Goal: Information Seeking & Learning: Learn about a topic

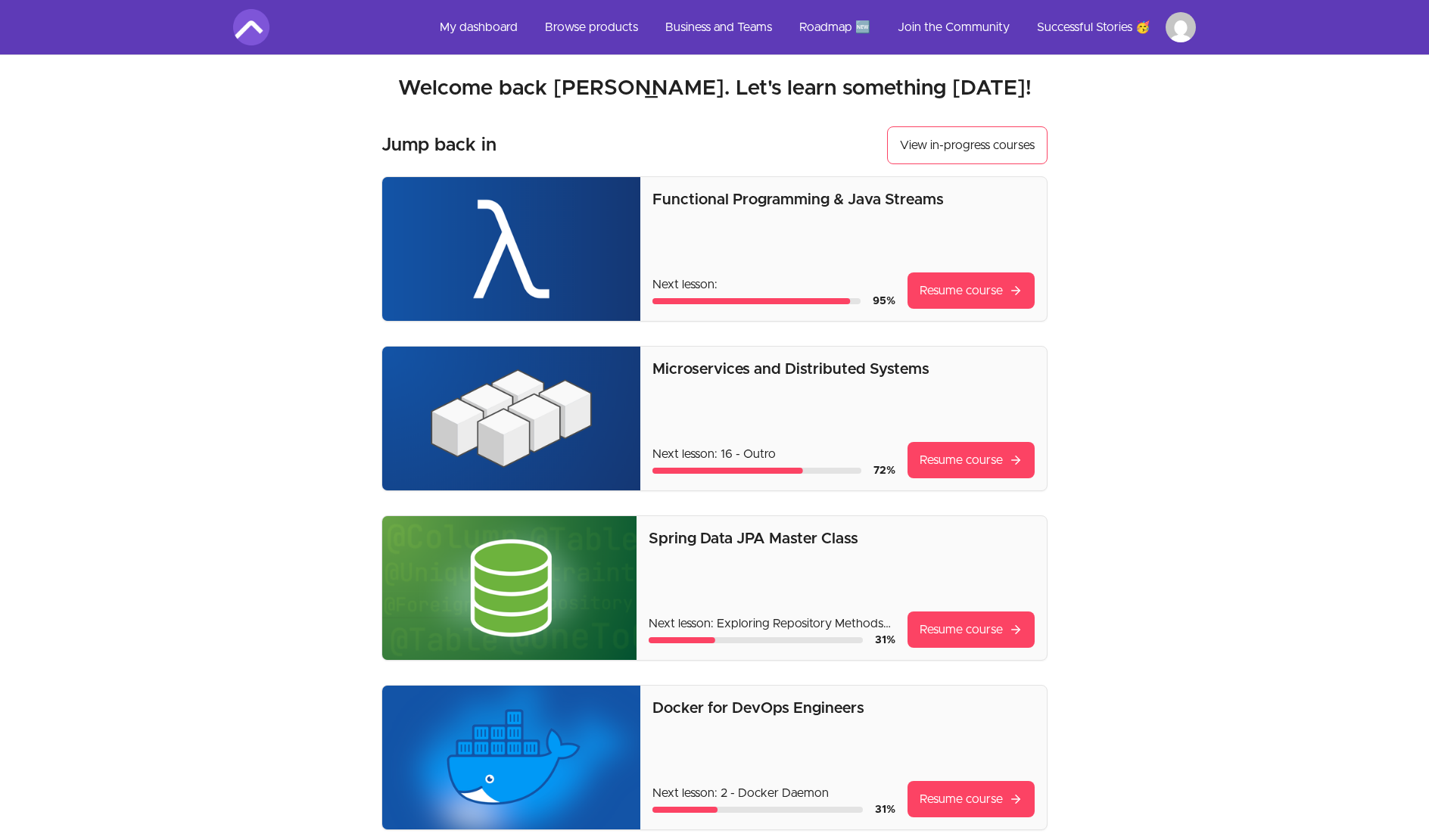
scroll to position [5, 0]
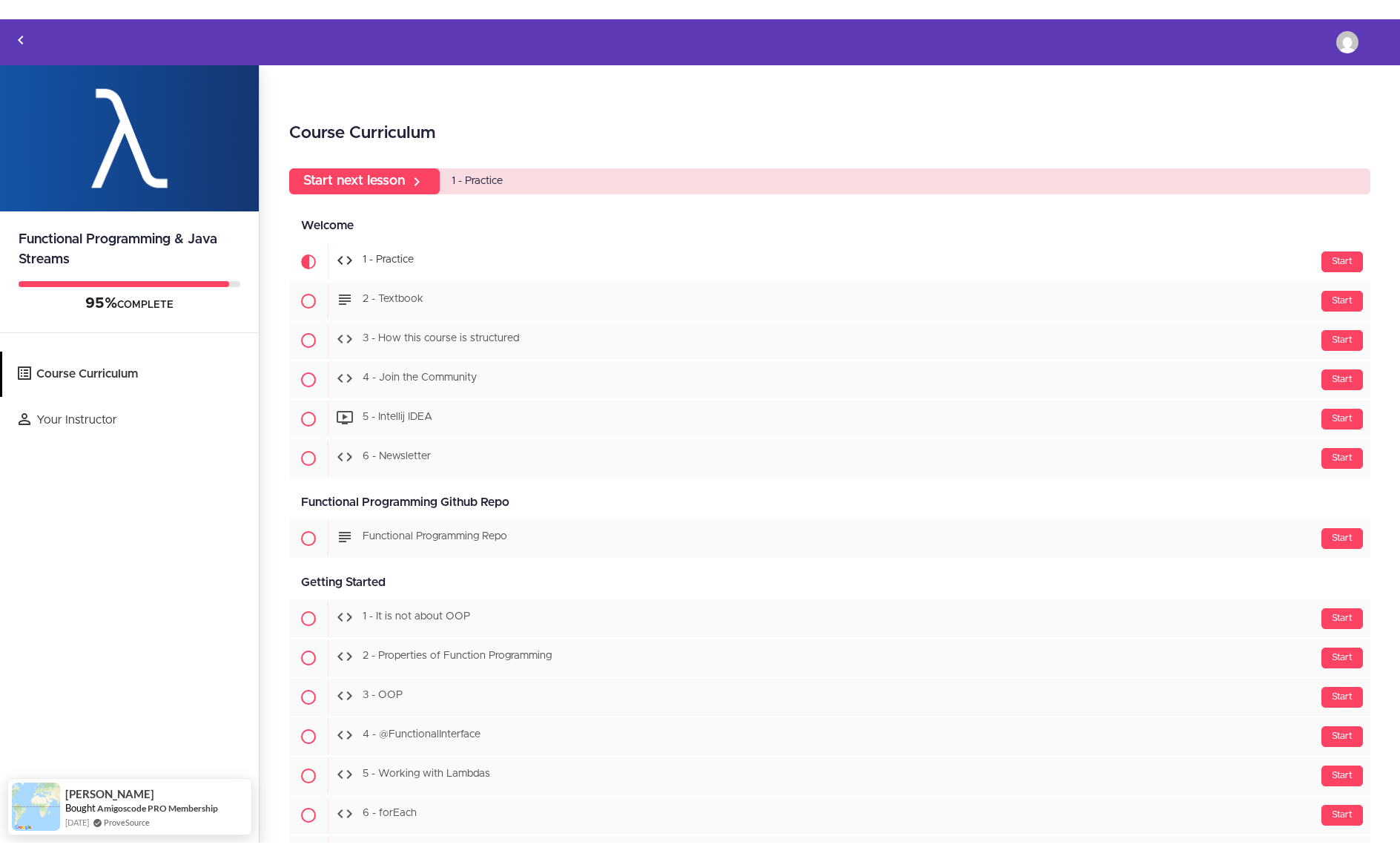
scroll to position [10, 0]
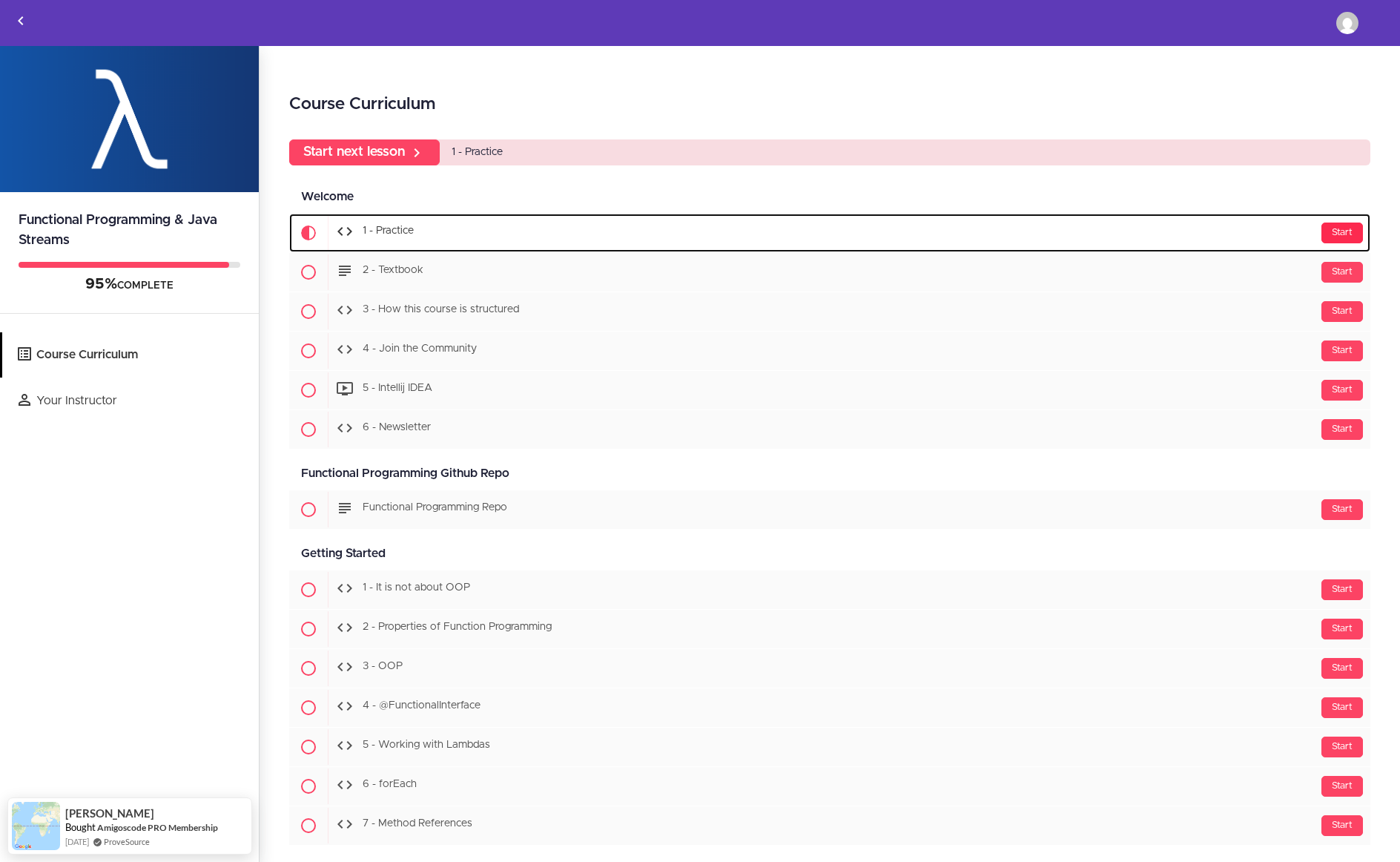
click at [1348, 244] on div "Start" at bounding box center [1342, 232] width 42 height 20
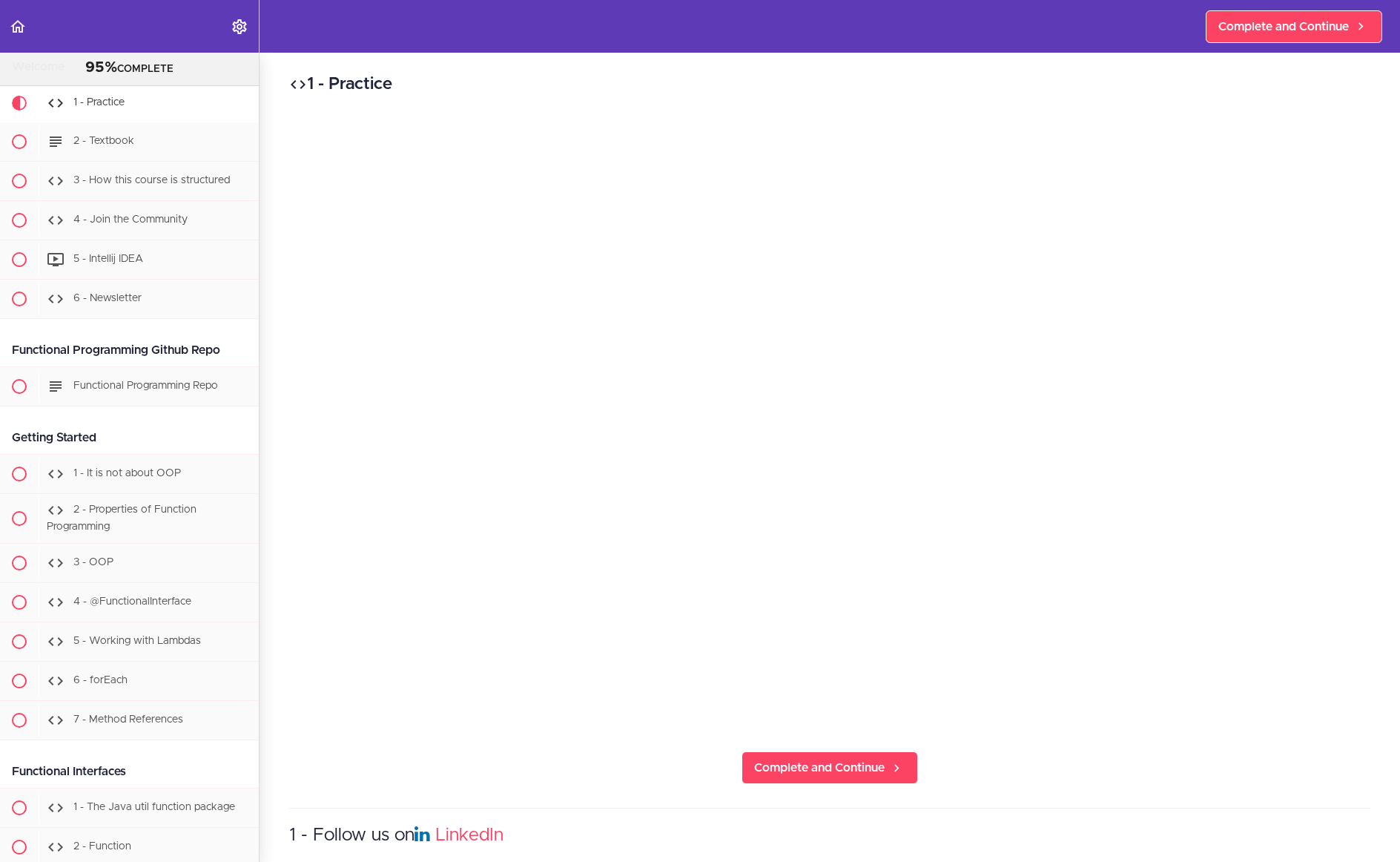
scroll to position [133, 0]
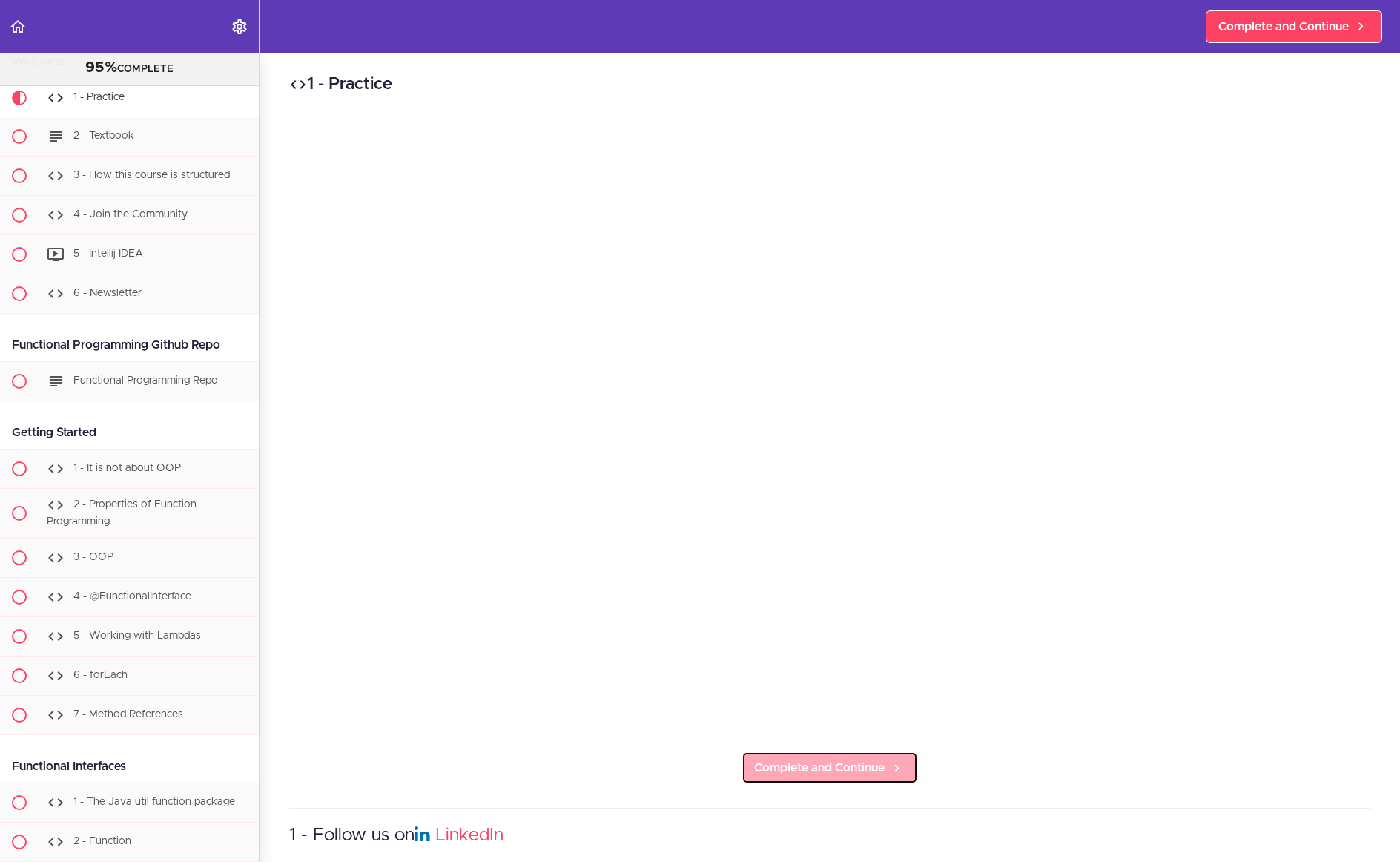
click at [835, 776] on span "Complete and Continue" at bounding box center [820, 767] width 130 height 18
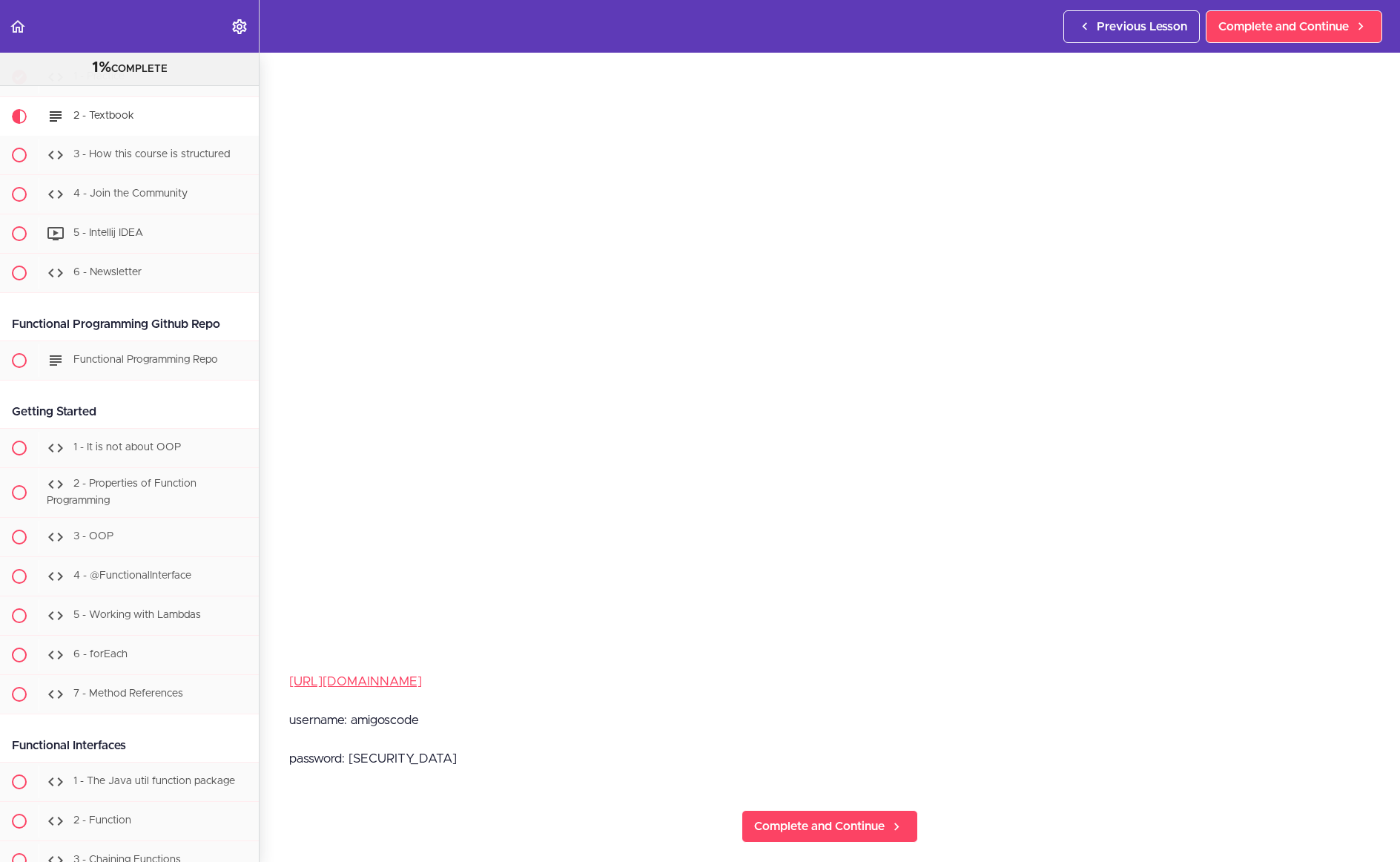
scroll to position [81, 0]
drag, startPoint x: 425, startPoint y: 725, endPoint x: 352, endPoint y: 728, distance: 73.1
click at [352, 728] on p "username: amigoscode" at bounding box center [830, 718] width 1081 height 22
copy p "amigoscode"
drag, startPoint x: 433, startPoint y: 763, endPoint x: 350, endPoint y: 765, distance: 83.0
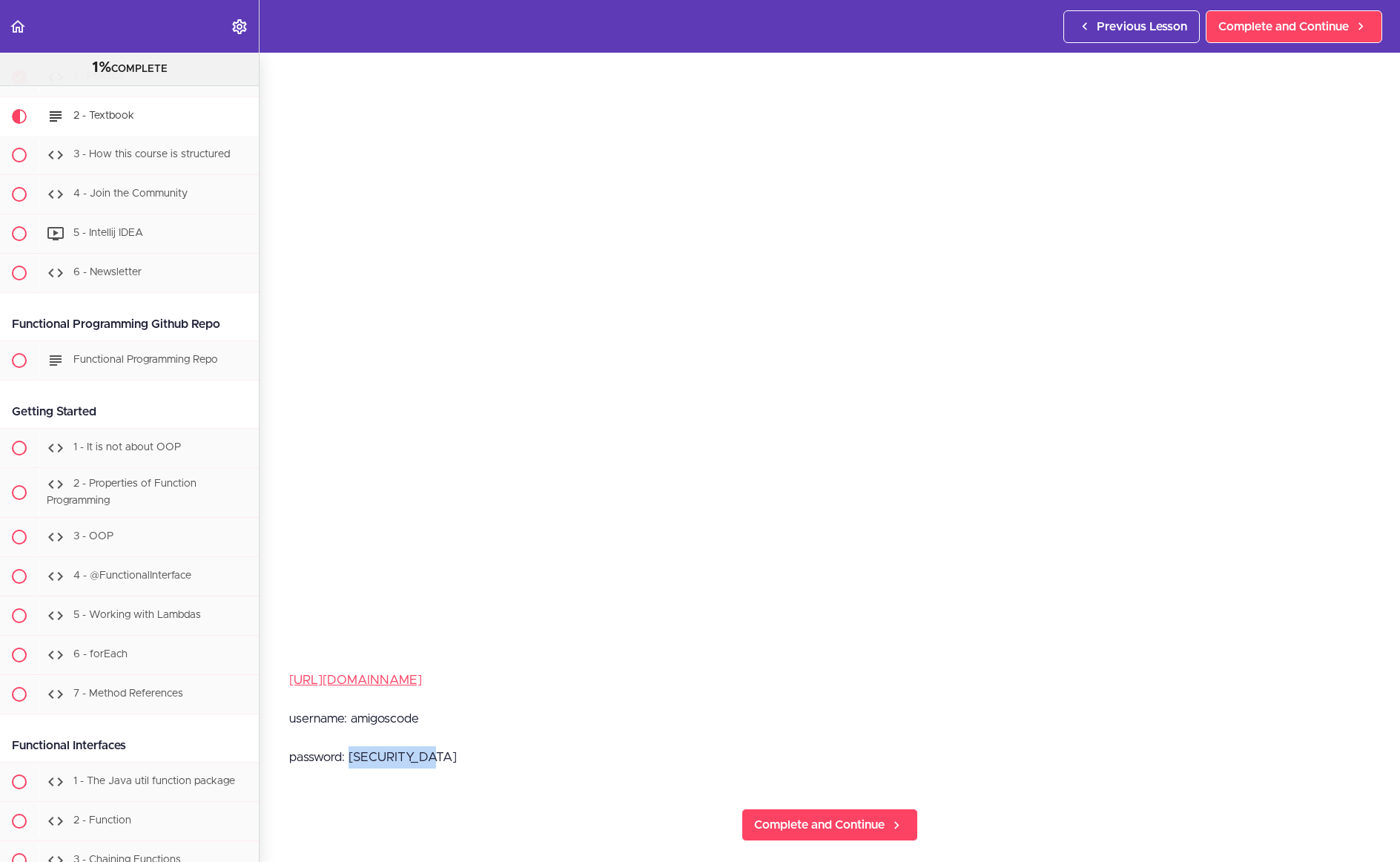
click at [350, 765] on p "password: [SECURITY_DATA]" at bounding box center [830, 757] width 1081 height 22
copy p "butterandjam"
click at [864, 831] on span "Complete and Continue" at bounding box center [820, 825] width 130 height 18
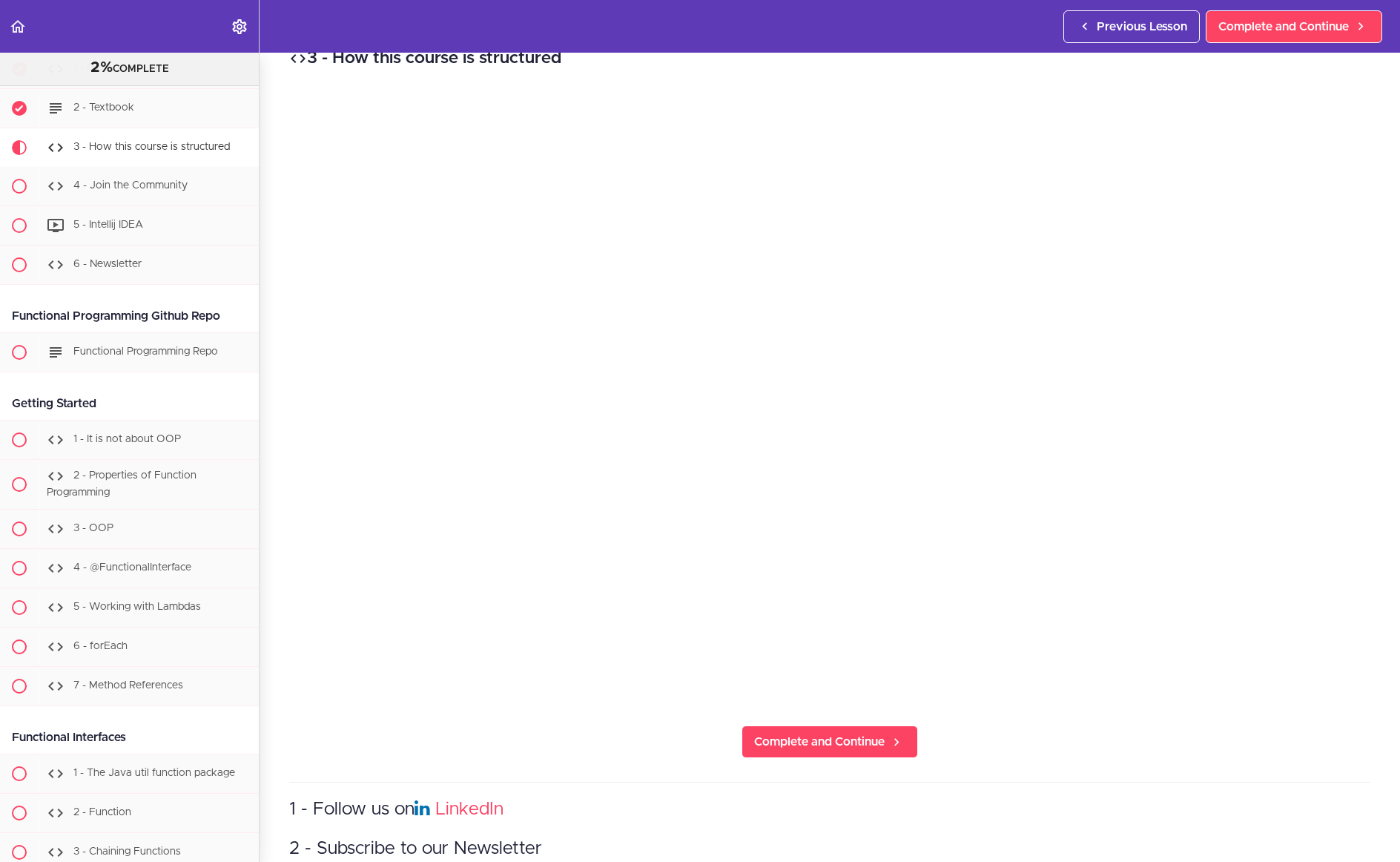
scroll to position [193, 0]
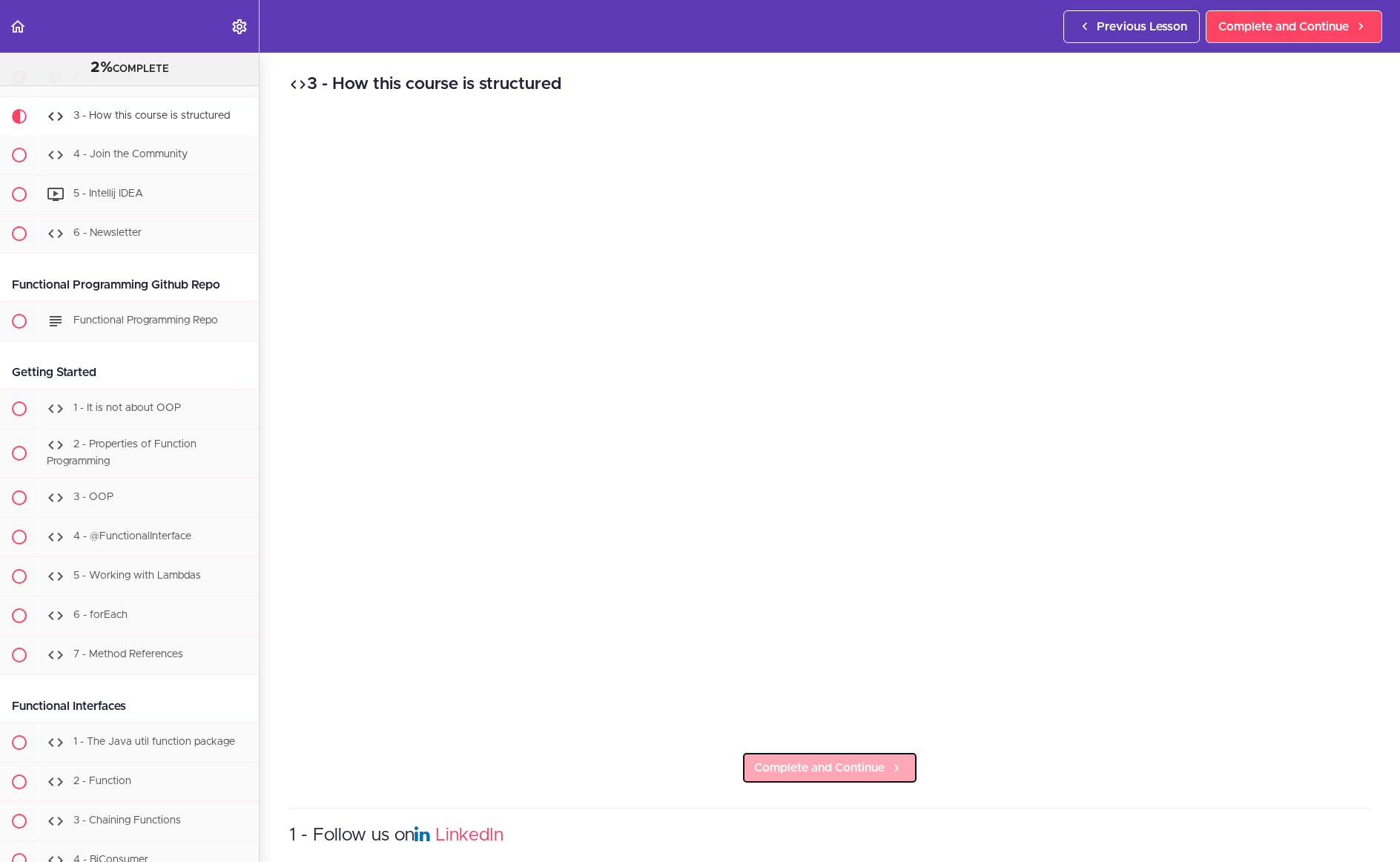
click at [841, 776] on span "Complete and Continue" at bounding box center [820, 767] width 130 height 18
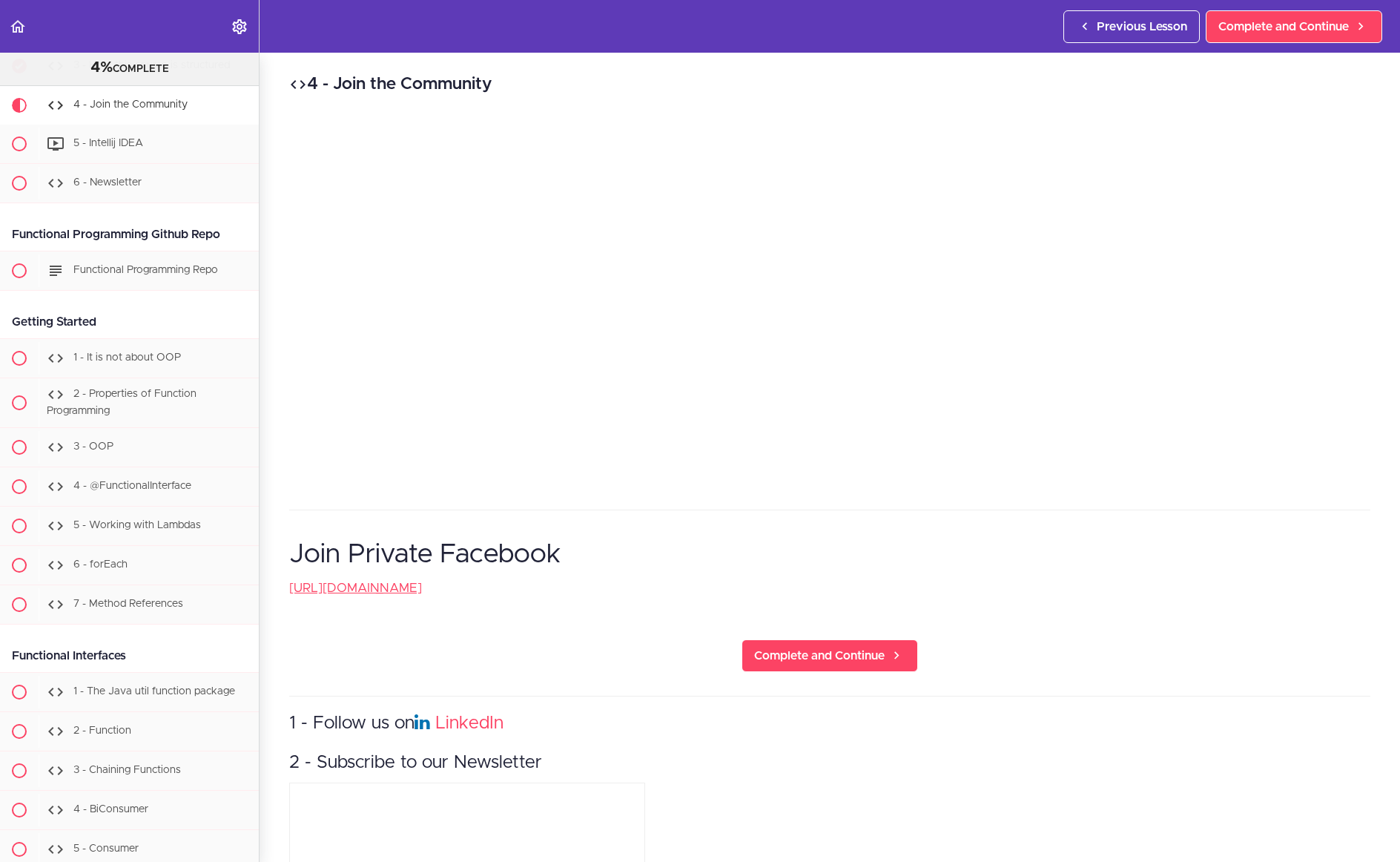
scroll to position [248, 0]
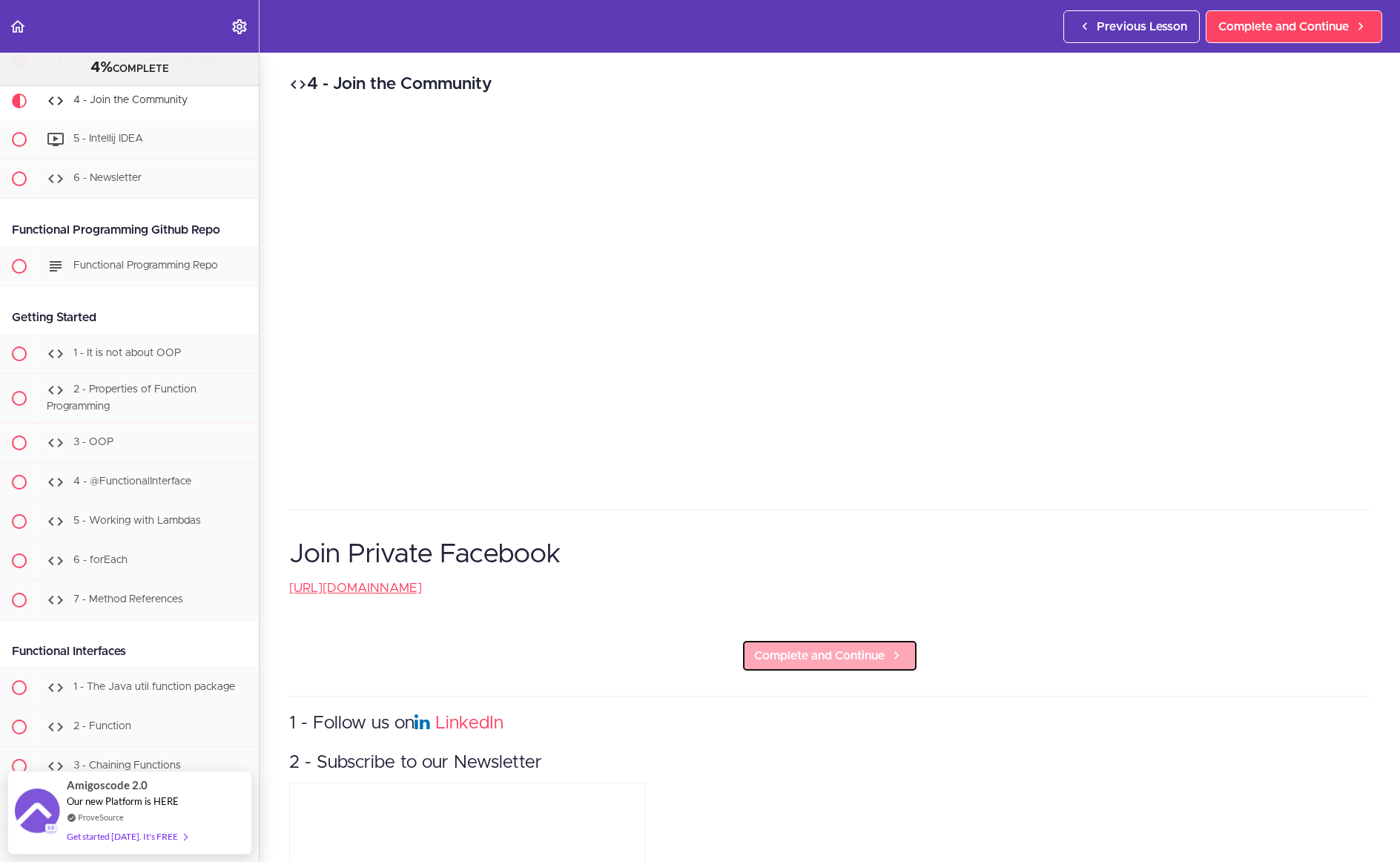
click at [834, 664] on span "Complete and Continue" at bounding box center [820, 656] width 130 height 18
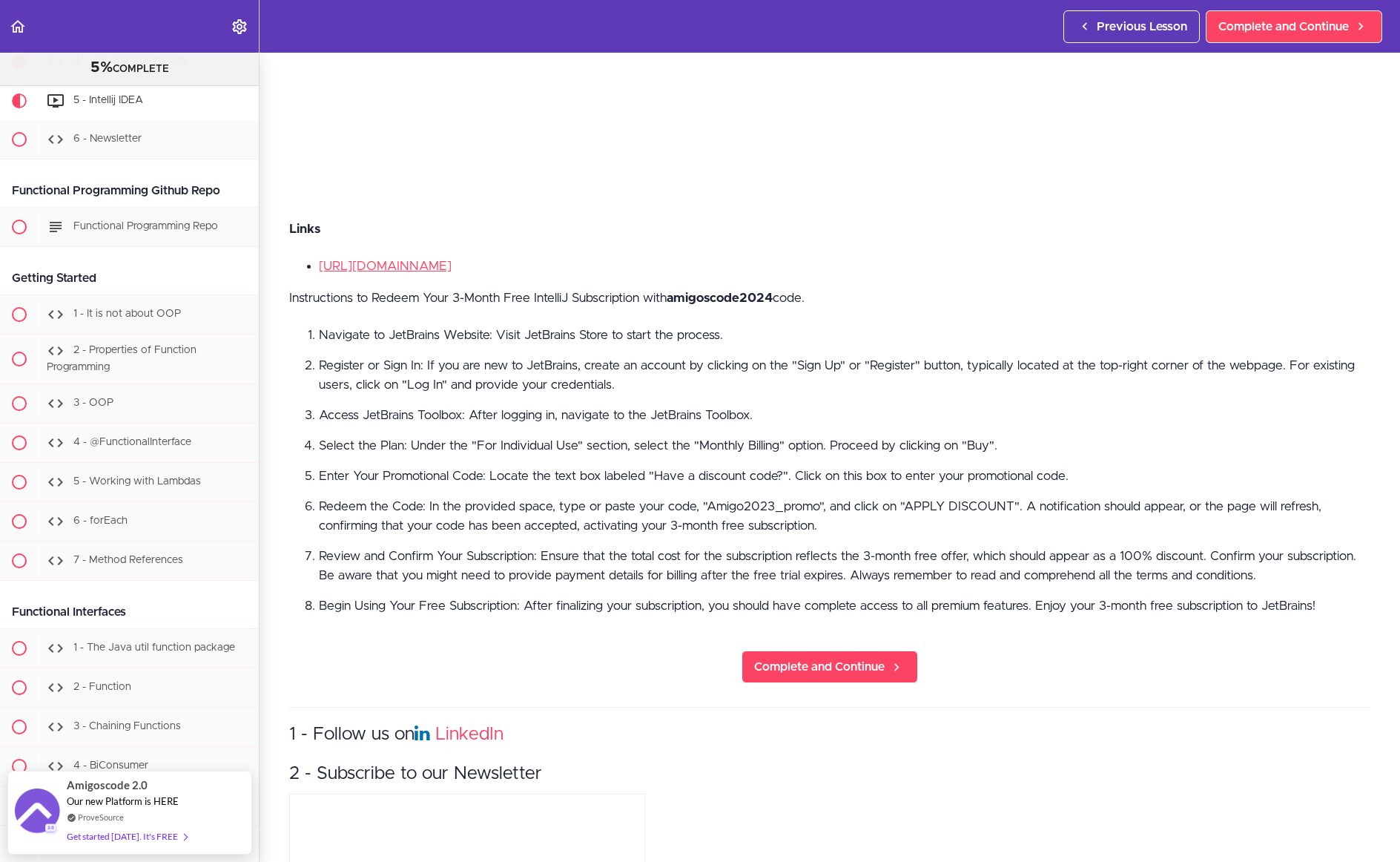
scroll to position [532, 0]
click at [832, 674] on span "Complete and Continue" at bounding box center [820, 666] width 130 height 18
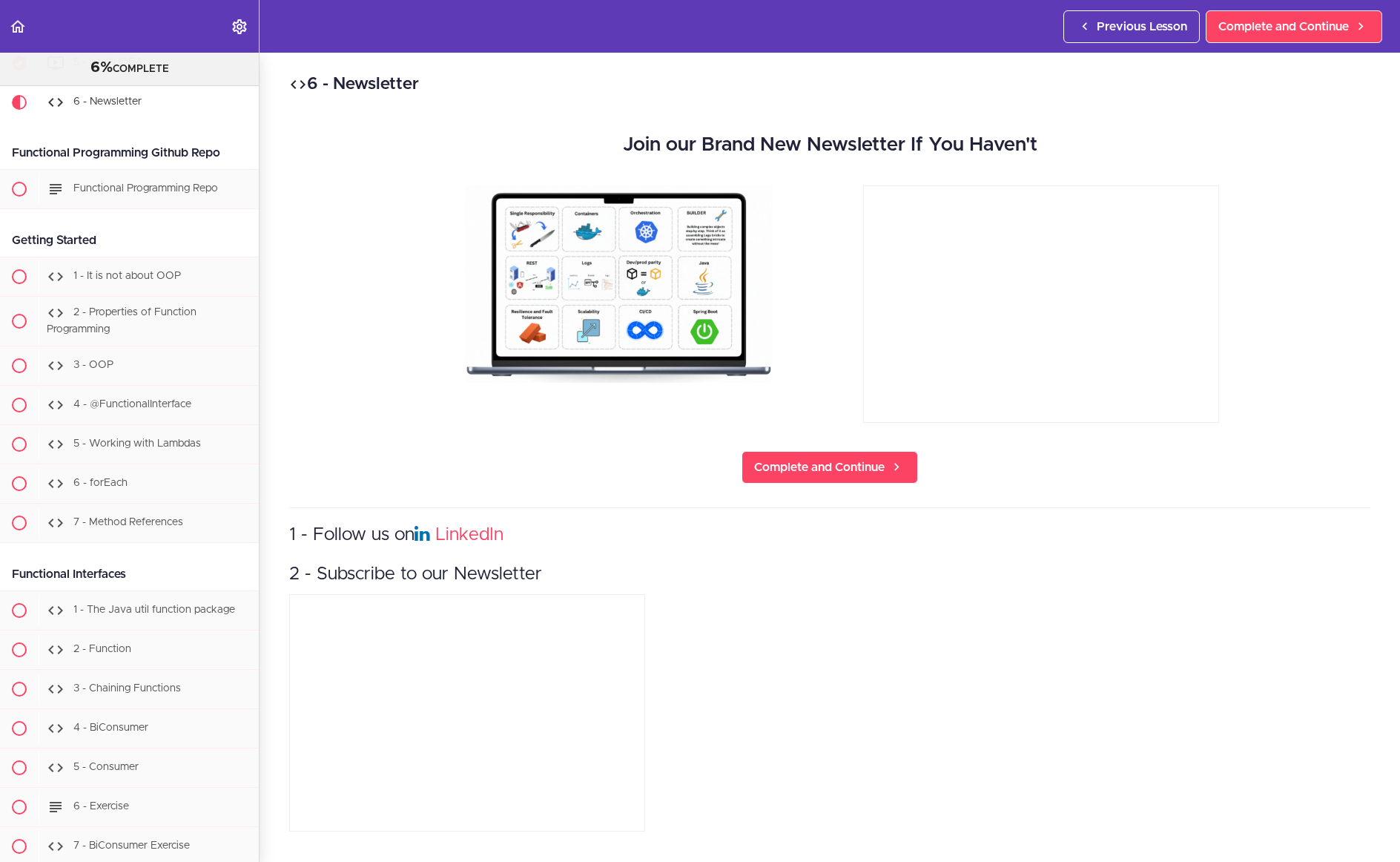
scroll to position [326, 0]
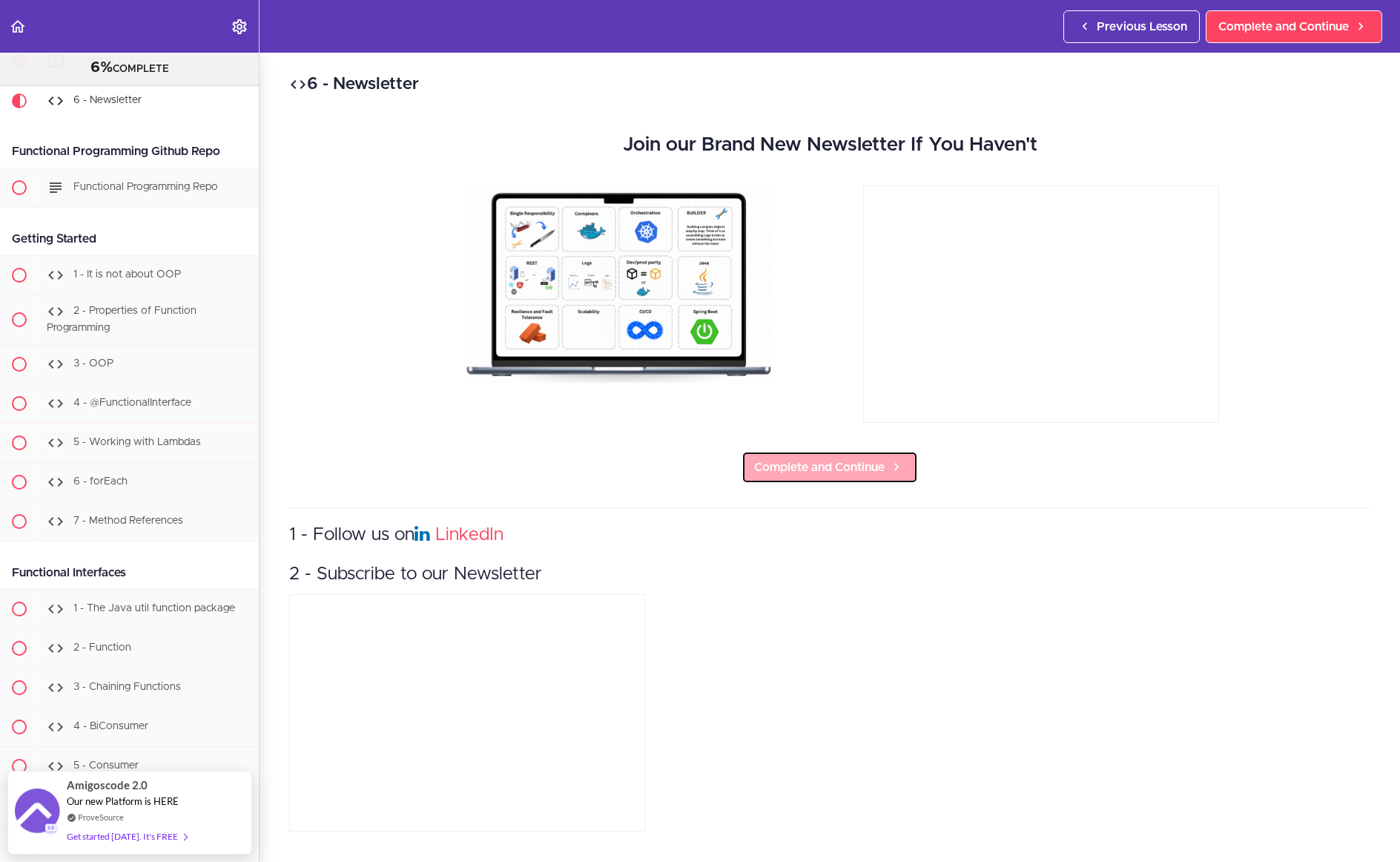
click at [837, 473] on span "Complete and Continue" at bounding box center [820, 467] width 130 height 18
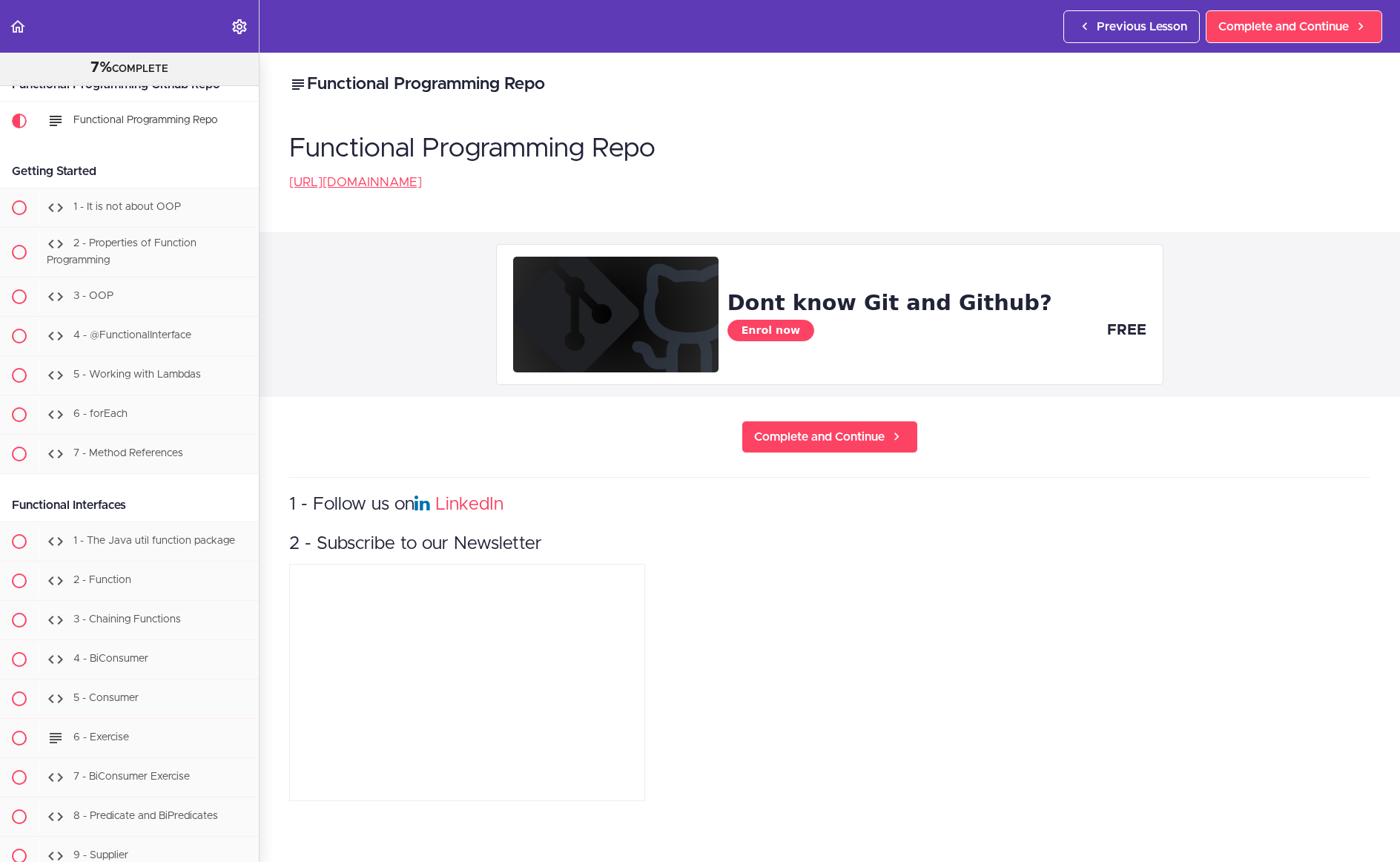
scroll to position [441, 0]
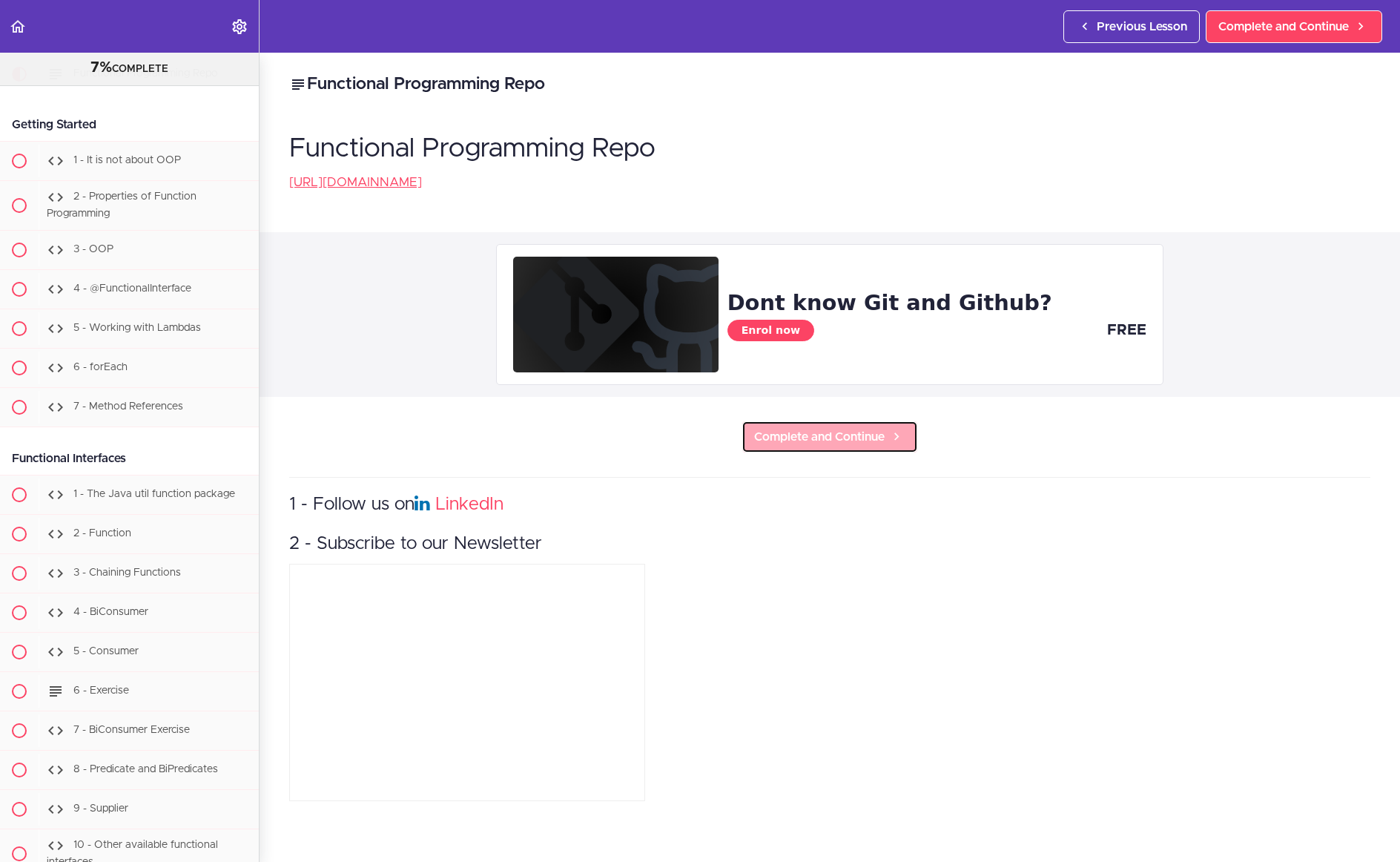
click at [834, 446] on span "Complete and Continue" at bounding box center [820, 437] width 130 height 18
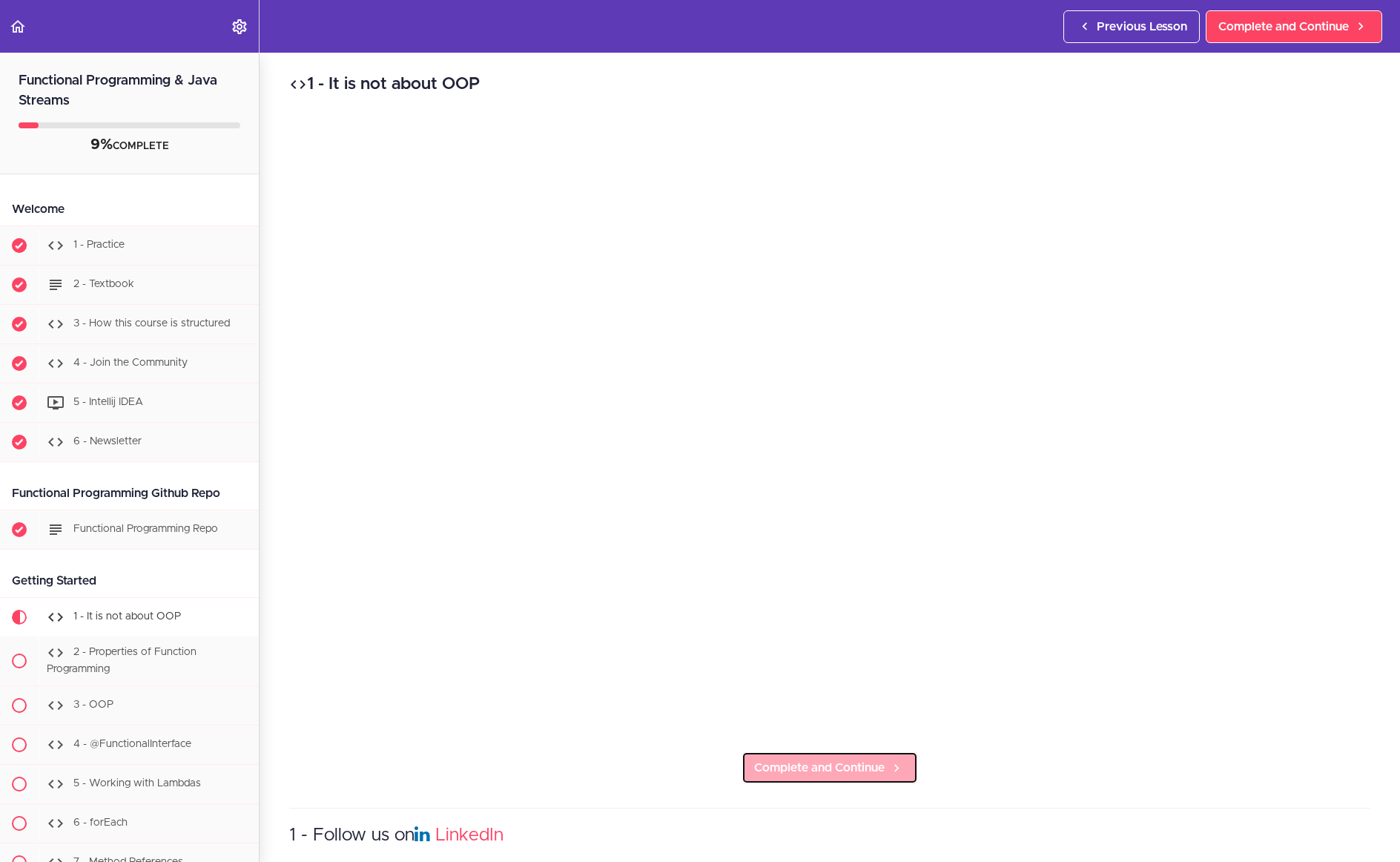
click at [823, 773] on span "Complete and Continue" at bounding box center [820, 767] width 130 height 18
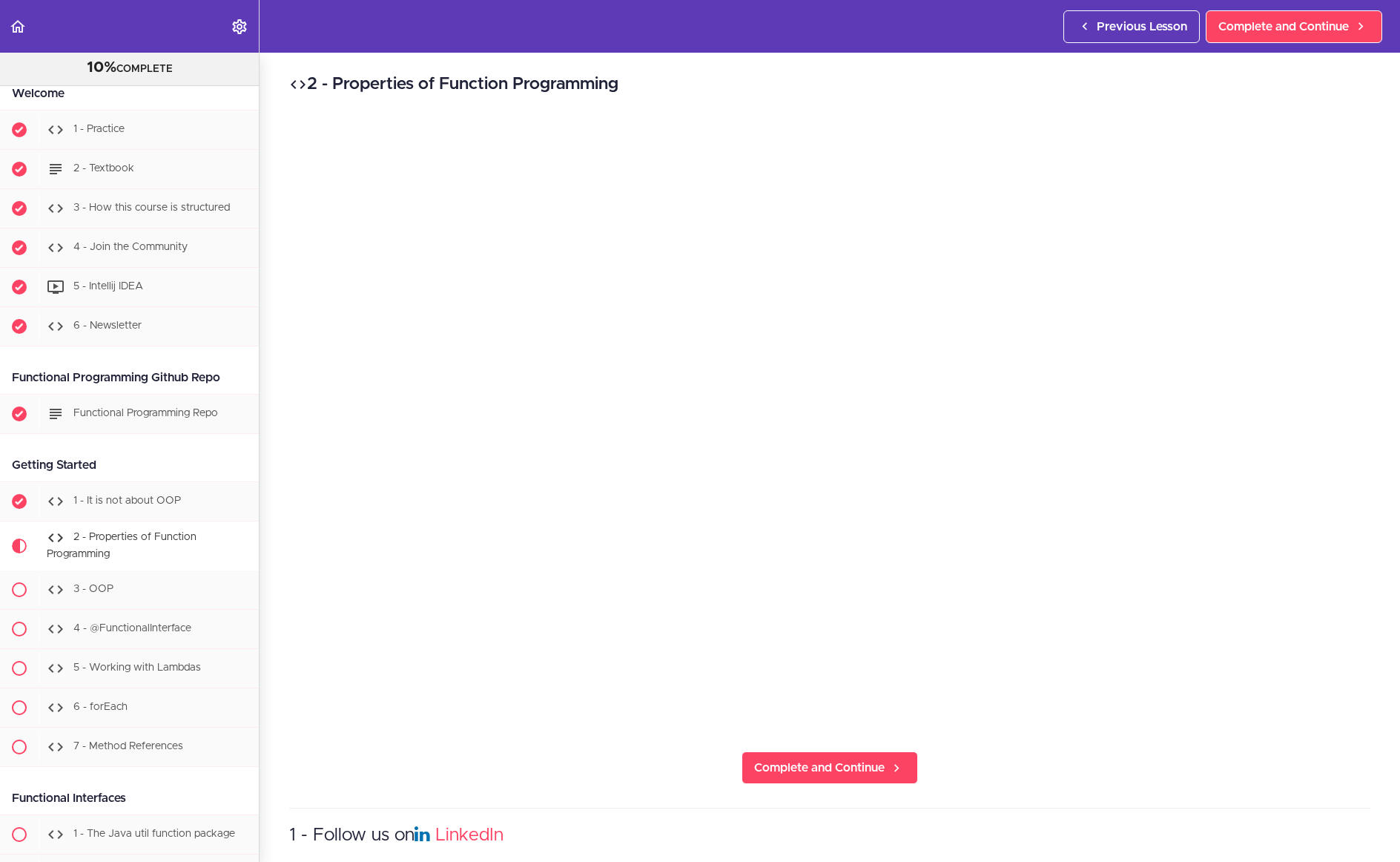
scroll to position [606, 0]
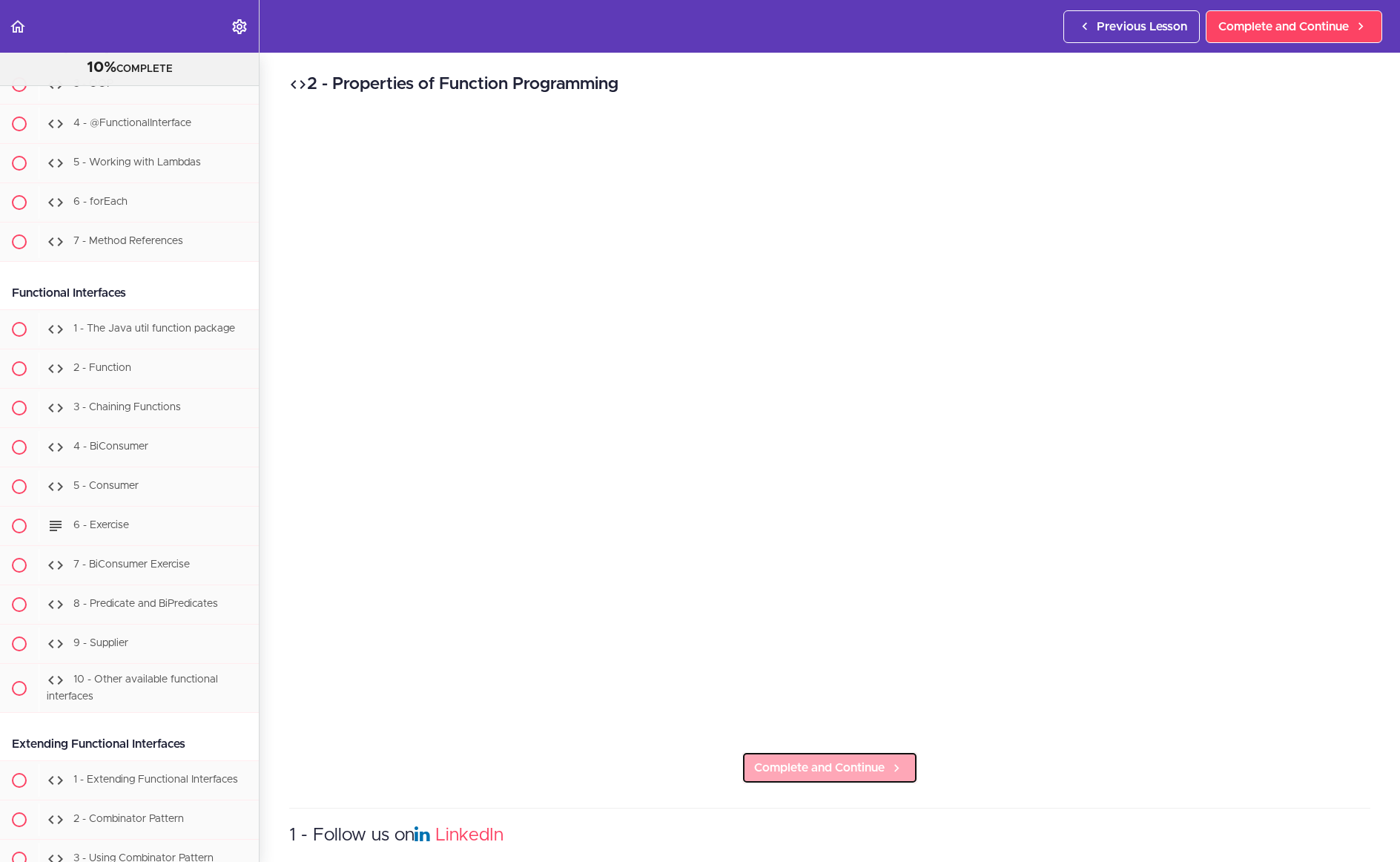
click at [839, 776] on span "Complete and Continue" at bounding box center [820, 767] width 130 height 18
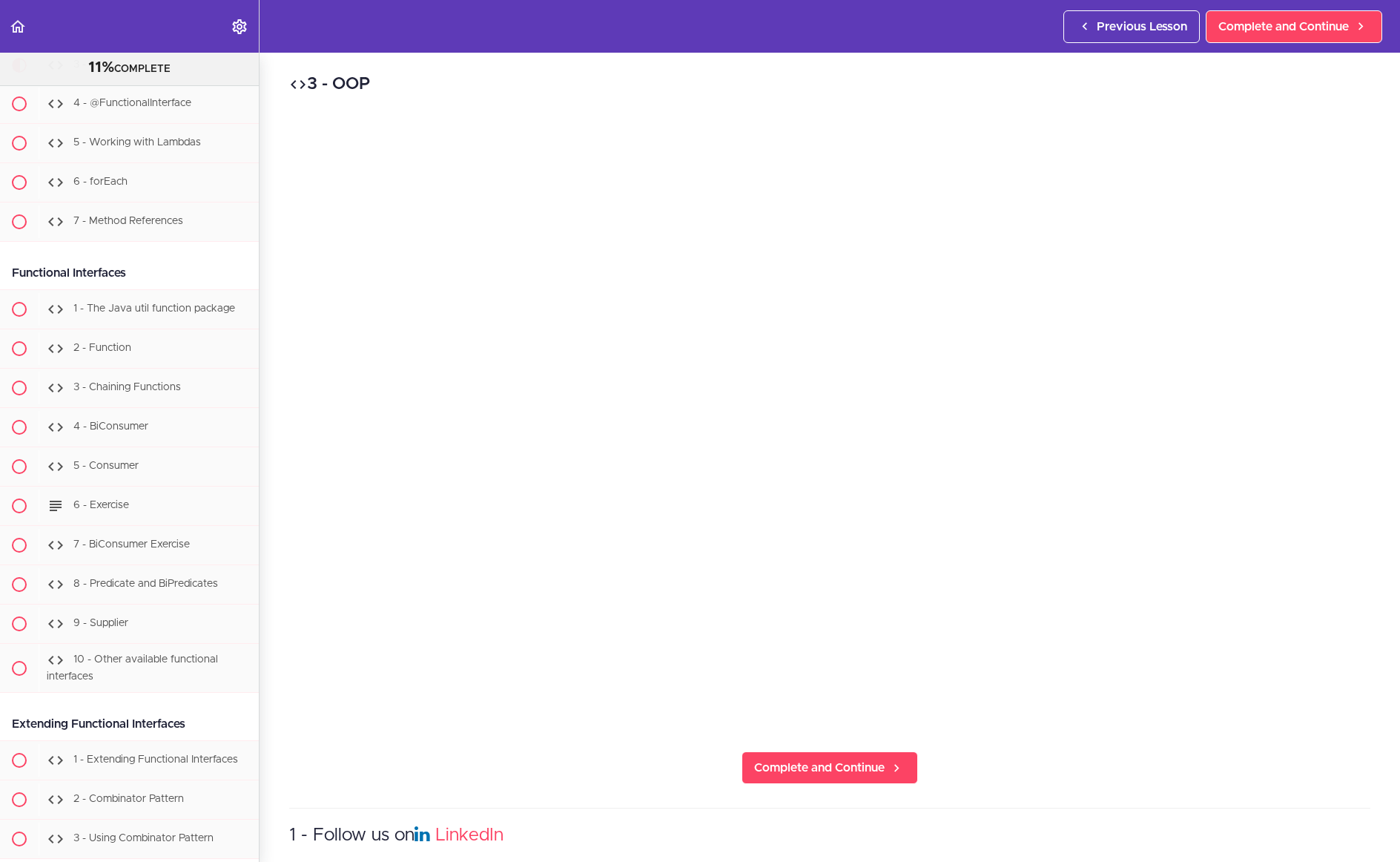
scroll to position [643, 0]
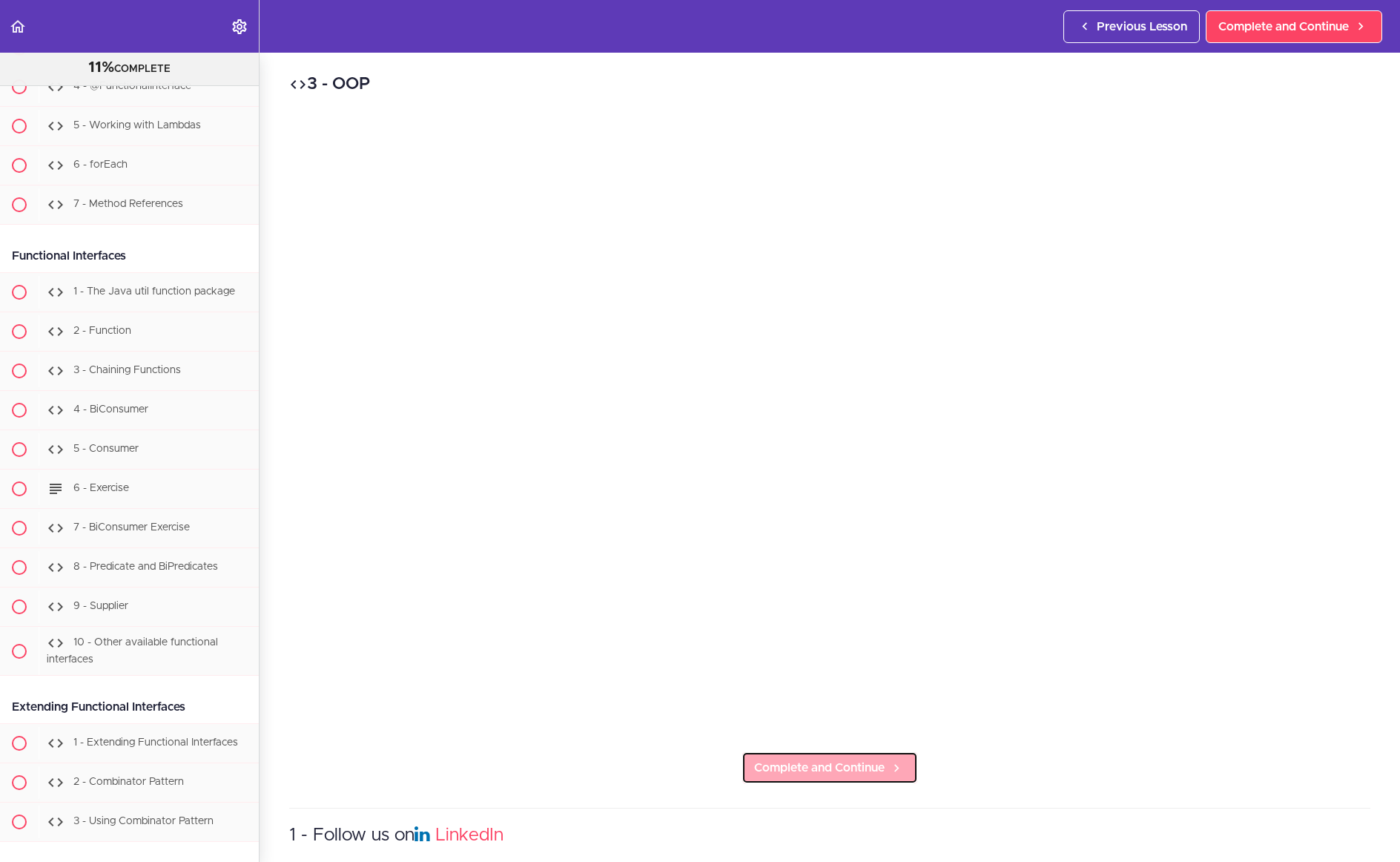
click at [844, 775] on span "Complete and Continue" at bounding box center [820, 767] width 130 height 18
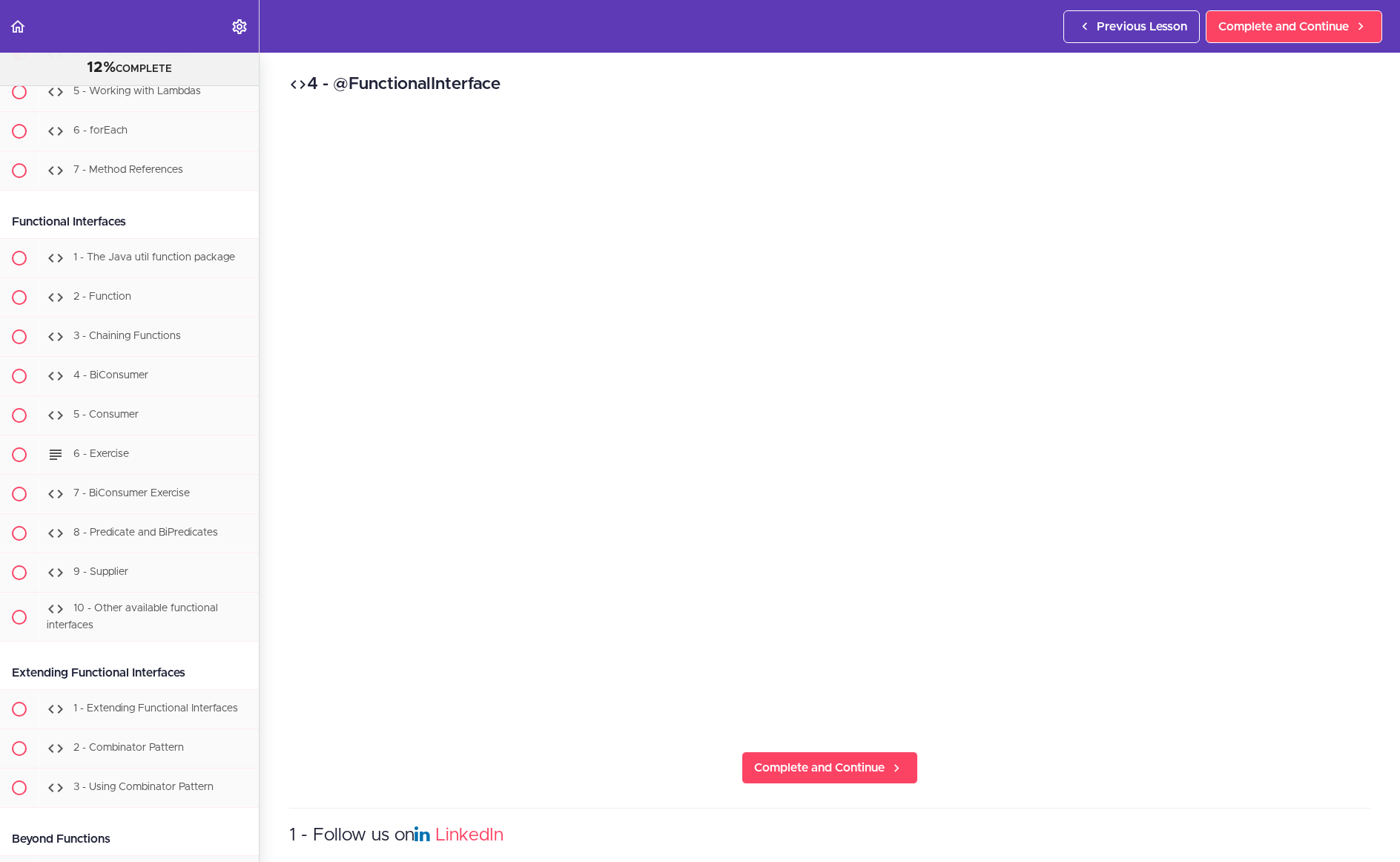
scroll to position [679, 0]
click at [836, 776] on span "Complete and Continue" at bounding box center [820, 767] width 130 height 18
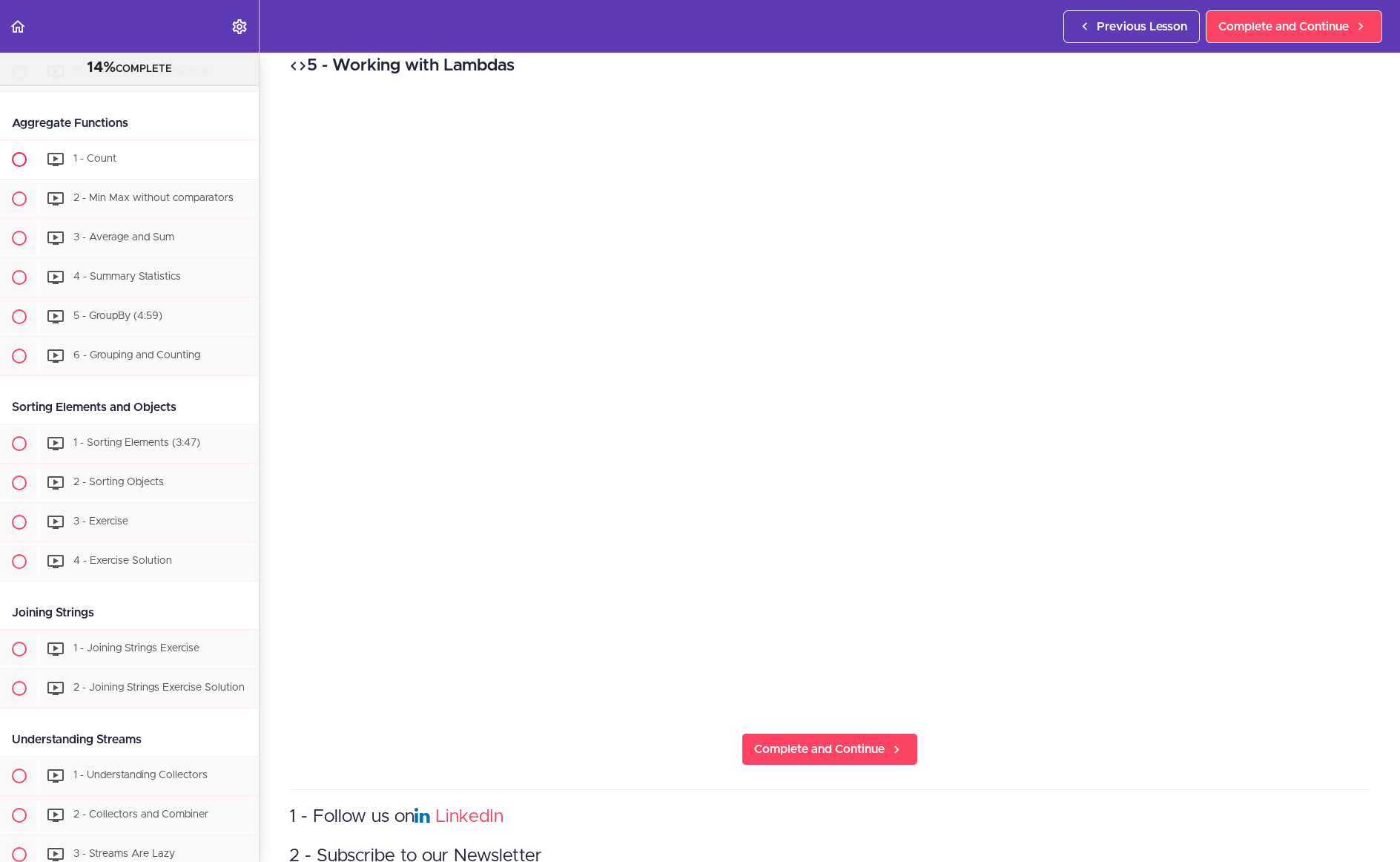
scroll to position [3218, 0]
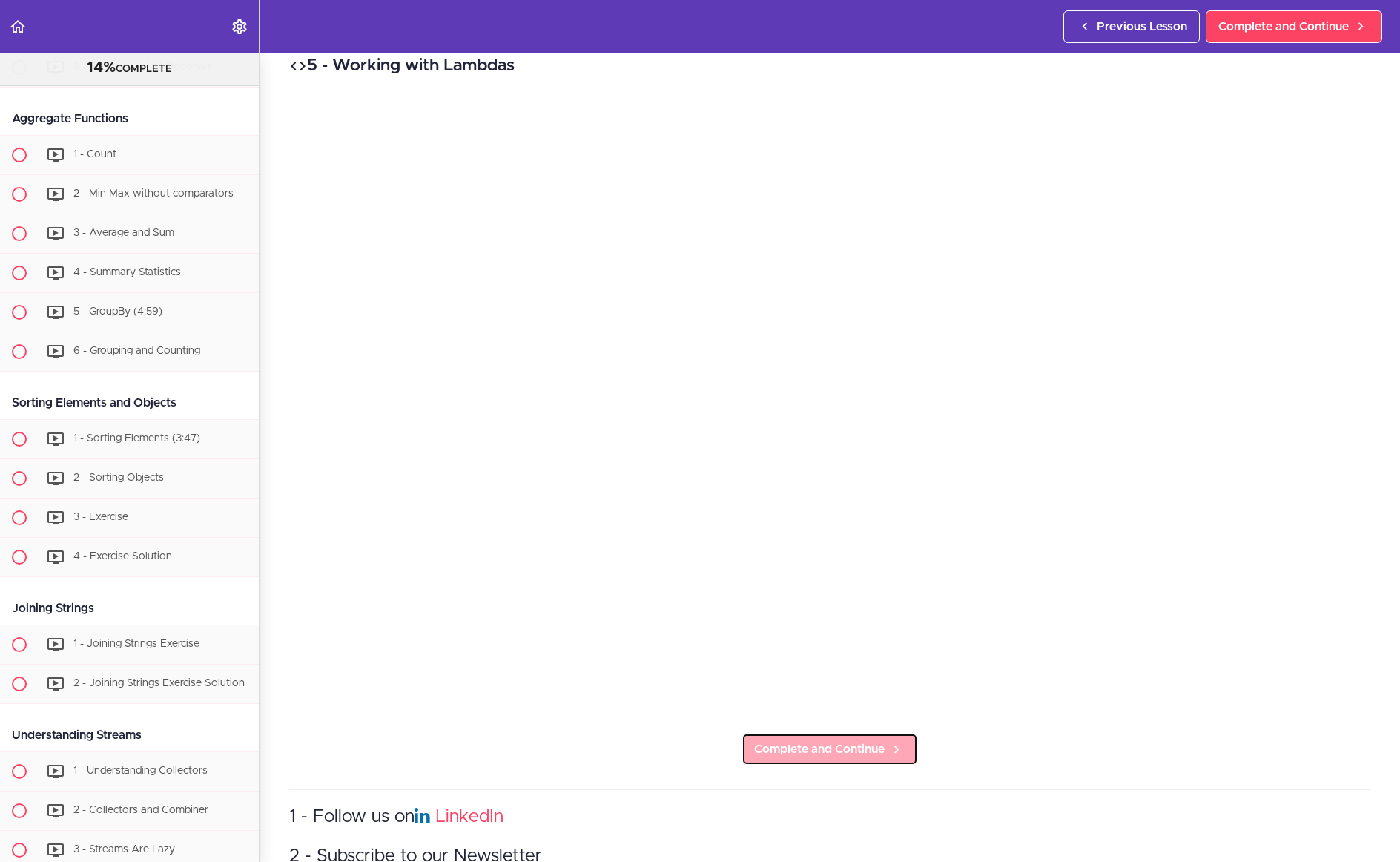
click at [846, 755] on span "Complete and Continue" at bounding box center [820, 749] width 130 height 18
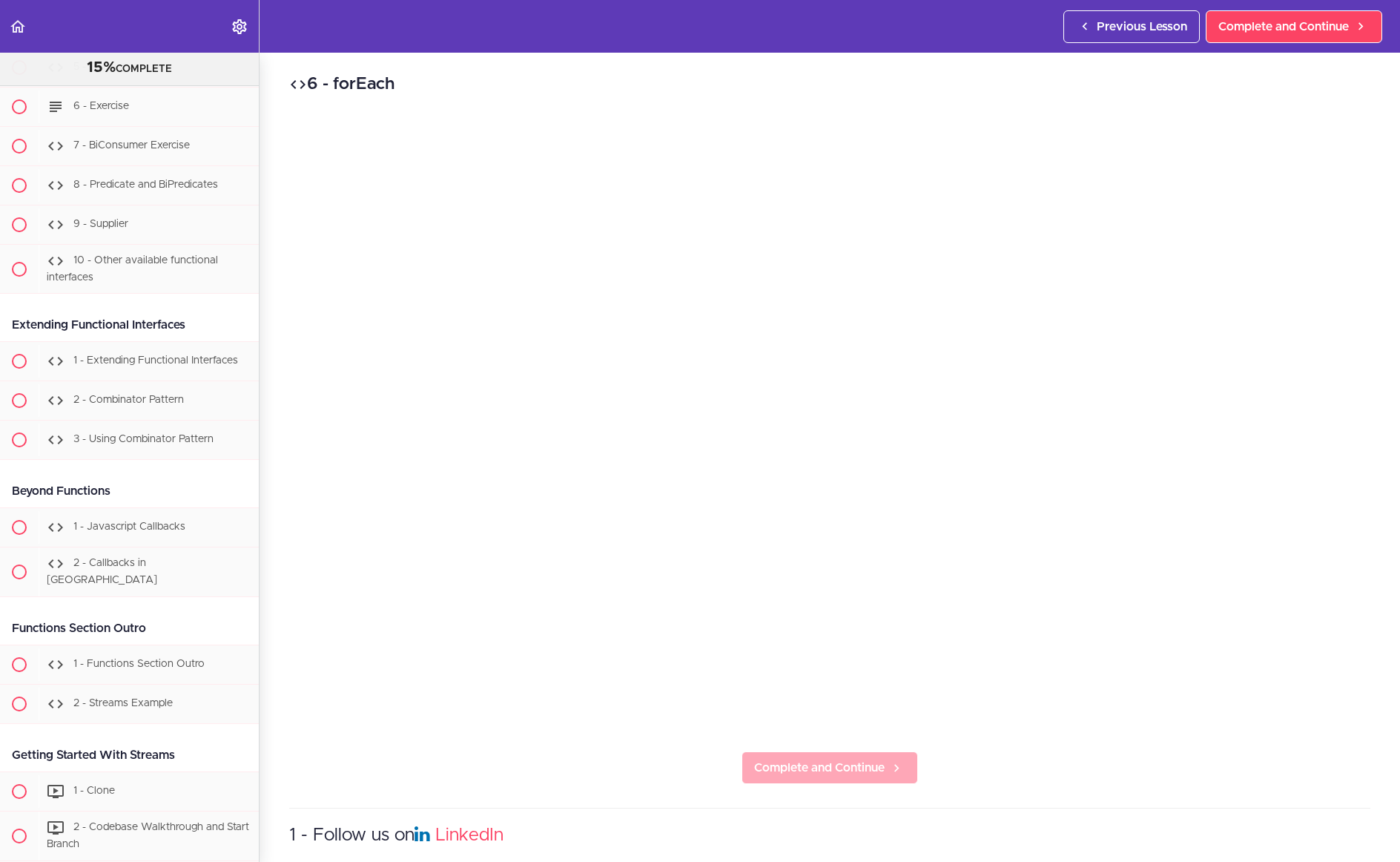
scroll to position [761, 0]
